Goal: Go to known website: Go to known website

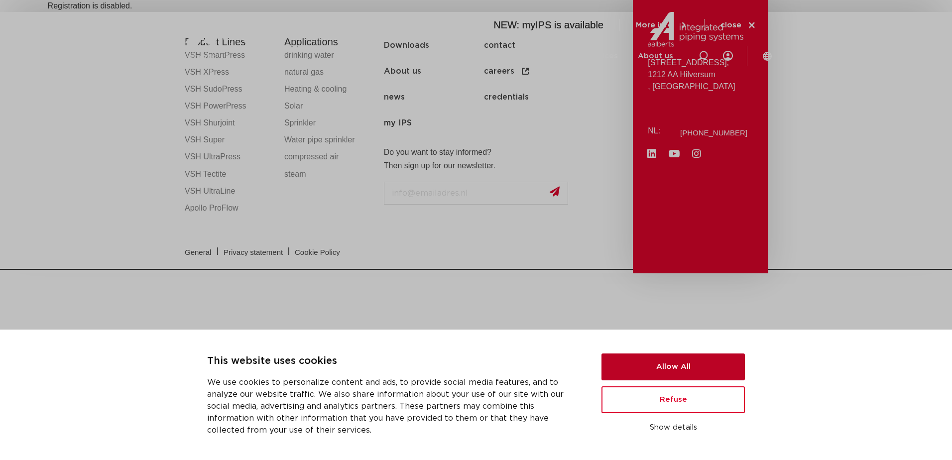
click at [679, 369] on button "Allow All" at bounding box center [672, 366] width 143 height 27
